Goal: Find specific page/section: Find specific page/section

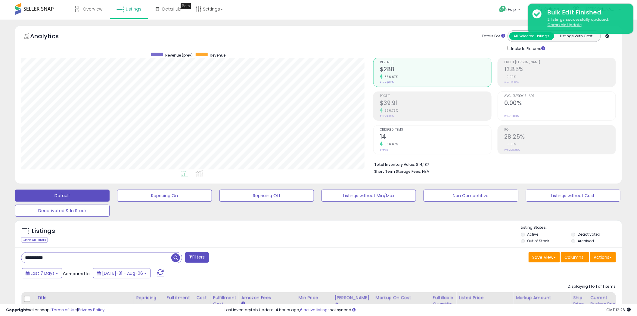
scroll to position [123, 352]
click at [123, 11] on icon at bounding box center [120, 10] width 8 height 8
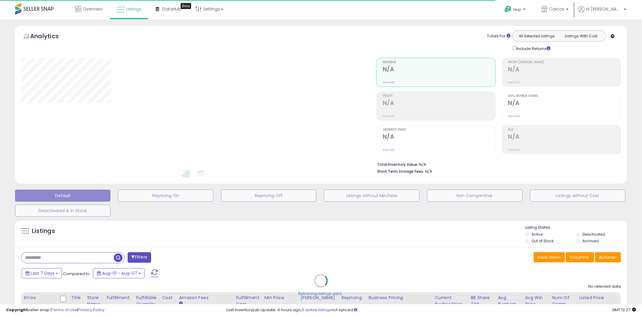
type input "**********"
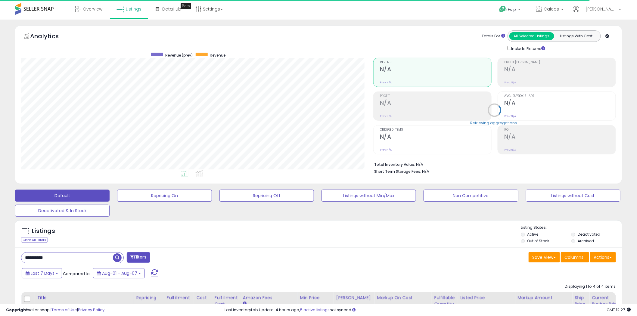
scroll to position [123, 352]
